Goal: Transaction & Acquisition: Purchase product/service

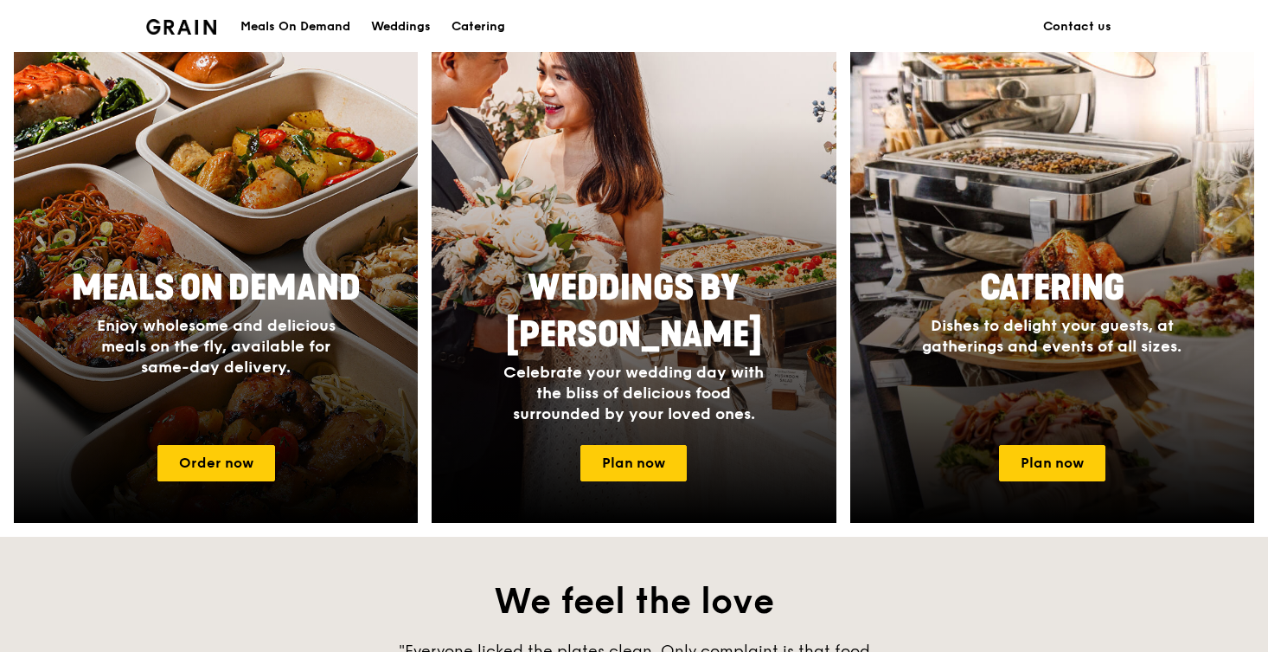
scroll to position [743, 0]
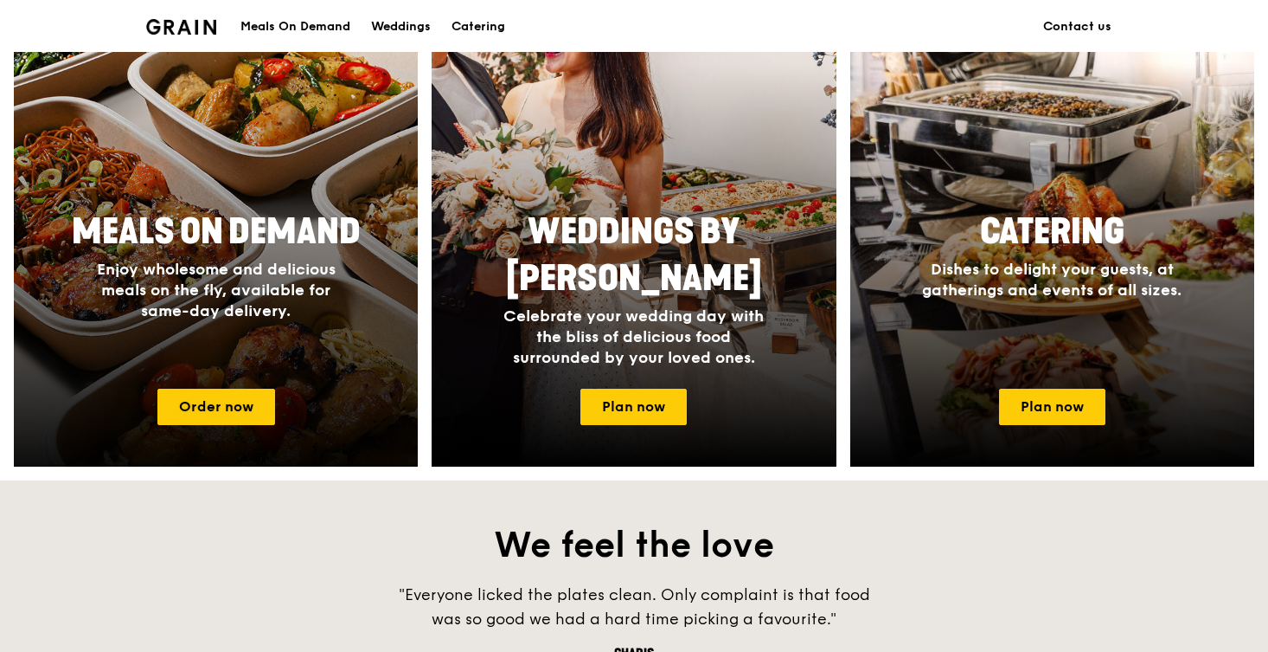
click at [158, 357] on div "Meals On Demand Enjoy wholesome and delicious meals on the fly, available for s…" at bounding box center [216, 288] width 404 height 173
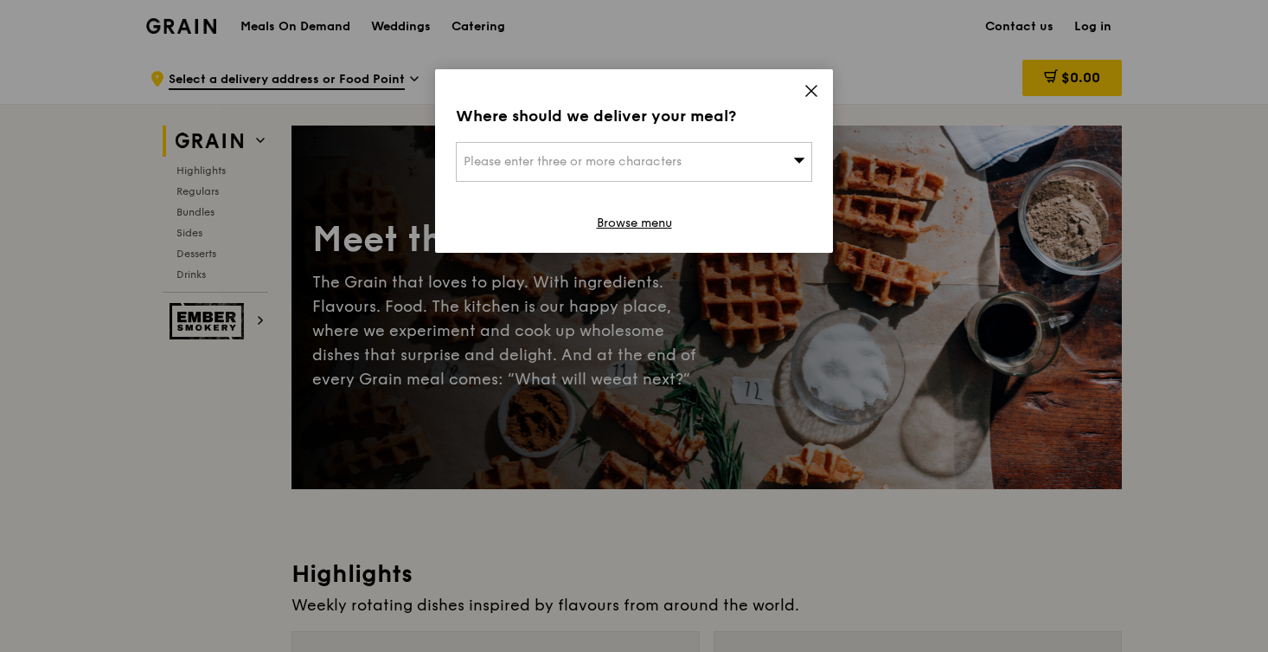
click at [811, 88] on icon at bounding box center [812, 91] width 16 height 16
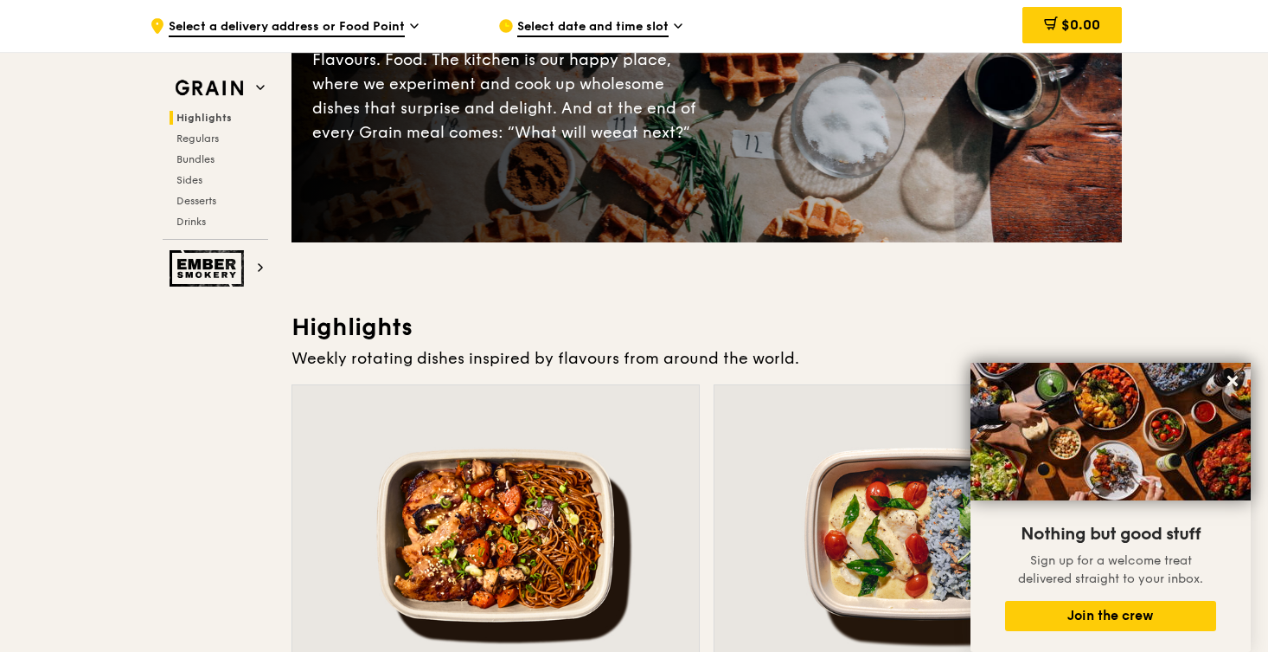
scroll to position [329, 0]
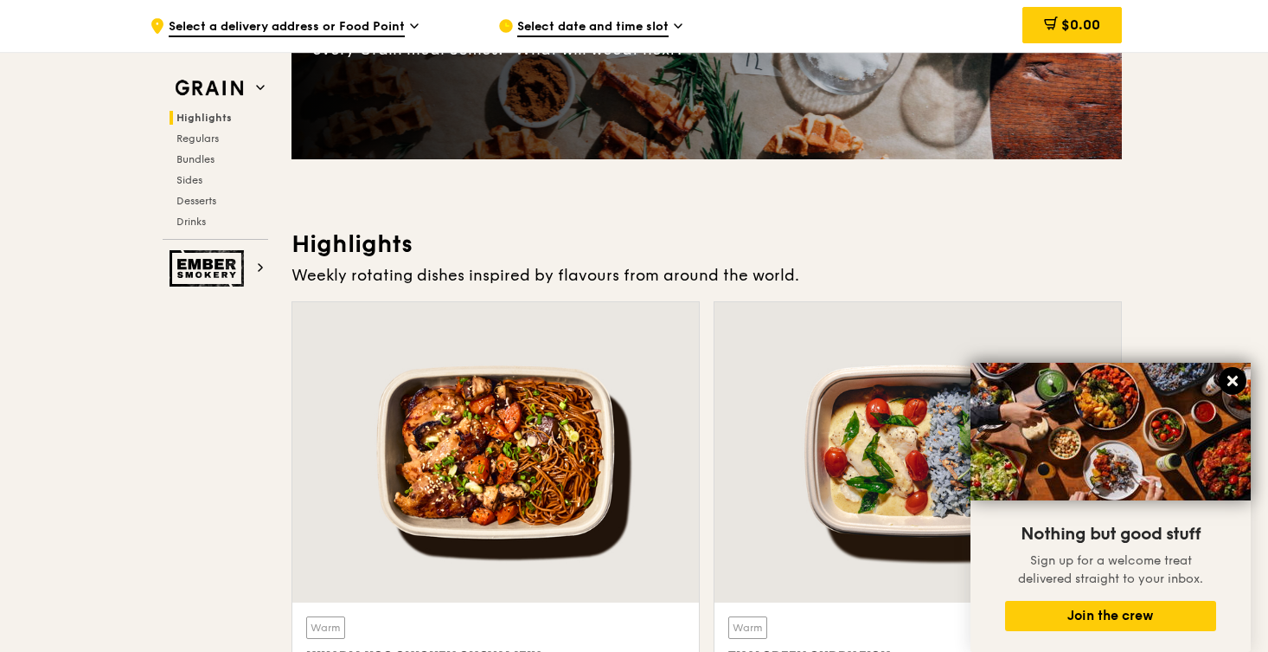
click at [1229, 380] on icon at bounding box center [1233, 381] width 16 height 16
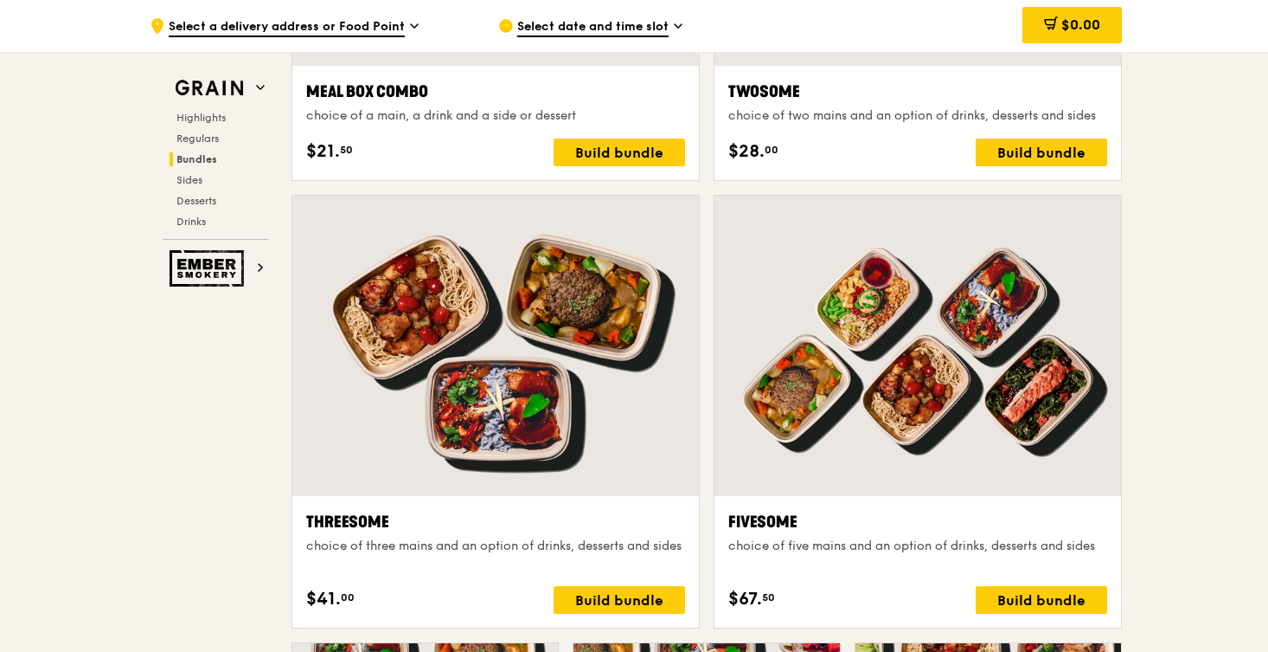
scroll to position [3019, 0]
